Goal: Information Seeking & Learning: Understand process/instructions

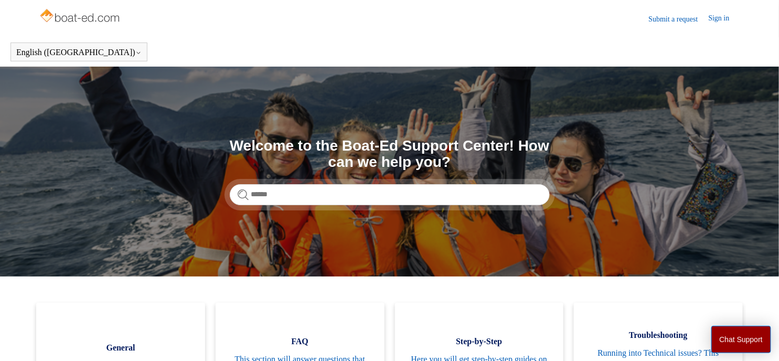
scroll to position [117, 0]
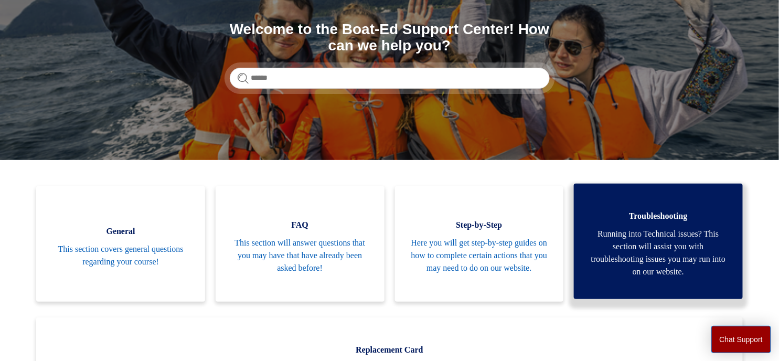
click at [629, 240] on span "Running into Technical issues? This section will assist you with troubleshootin…" at bounding box center [659, 253] width 138 height 50
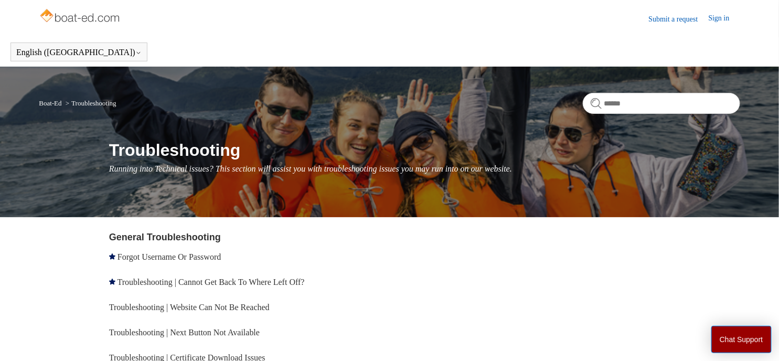
scroll to position [58, 0]
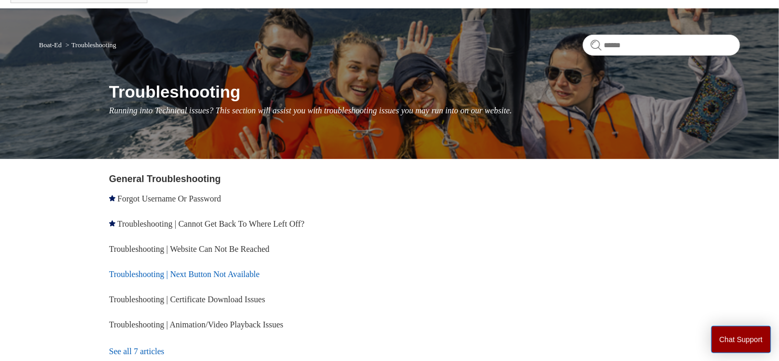
click at [203, 275] on link "Troubleshooting | Next Button Not Available" at bounding box center [184, 274] width 151 height 9
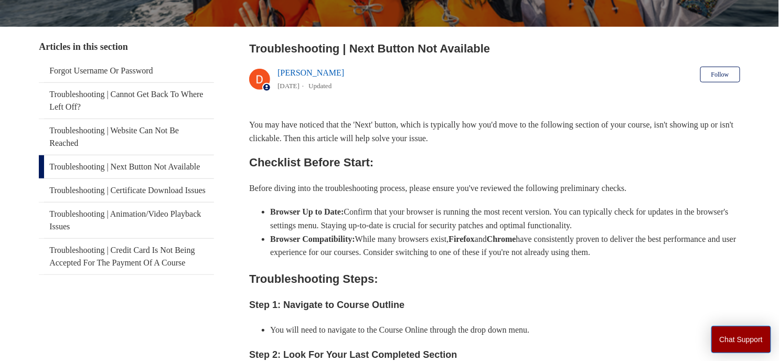
scroll to position [58, 0]
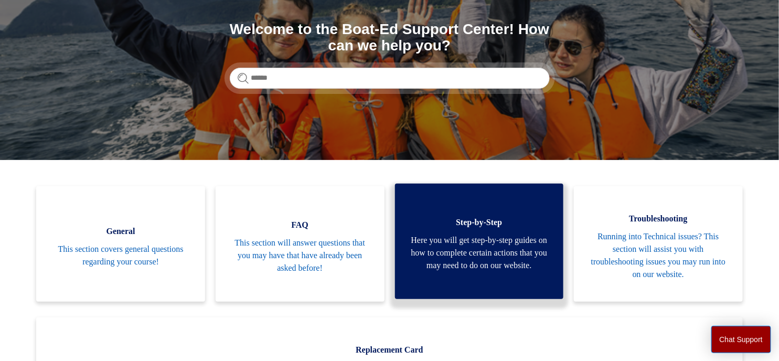
scroll to position [175, 0]
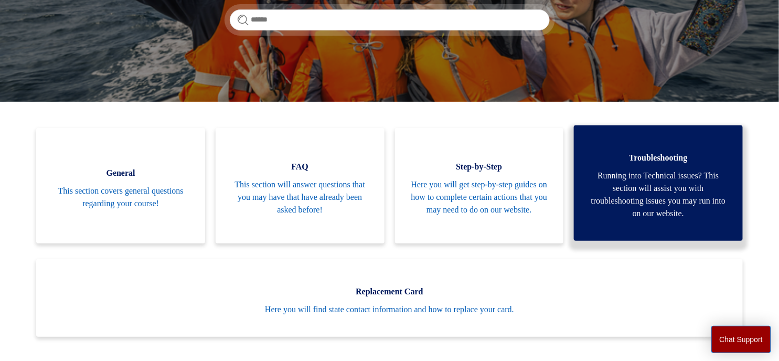
click at [620, 182] on span "Running into Technical issues? This section will assist you with troubleshootin…" at bounding box center [659, 195] width 138 height 50
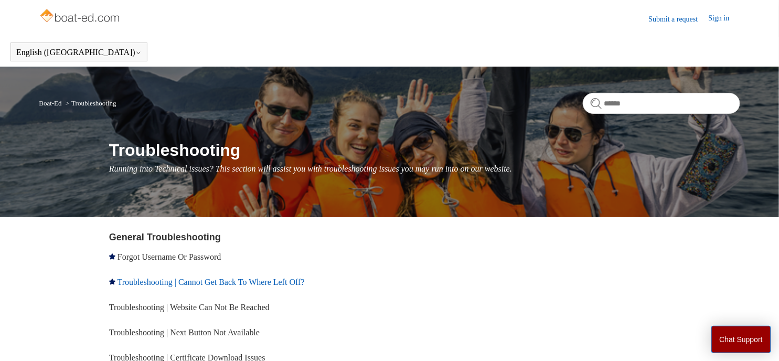
click at [294, 280] on link "Troubleshooting | Cannot Get Back To Where Left Off?" at bounding box center [211, 282] width 187 height 9
